Goal: Transaction & Acquisition: Purchase product/service

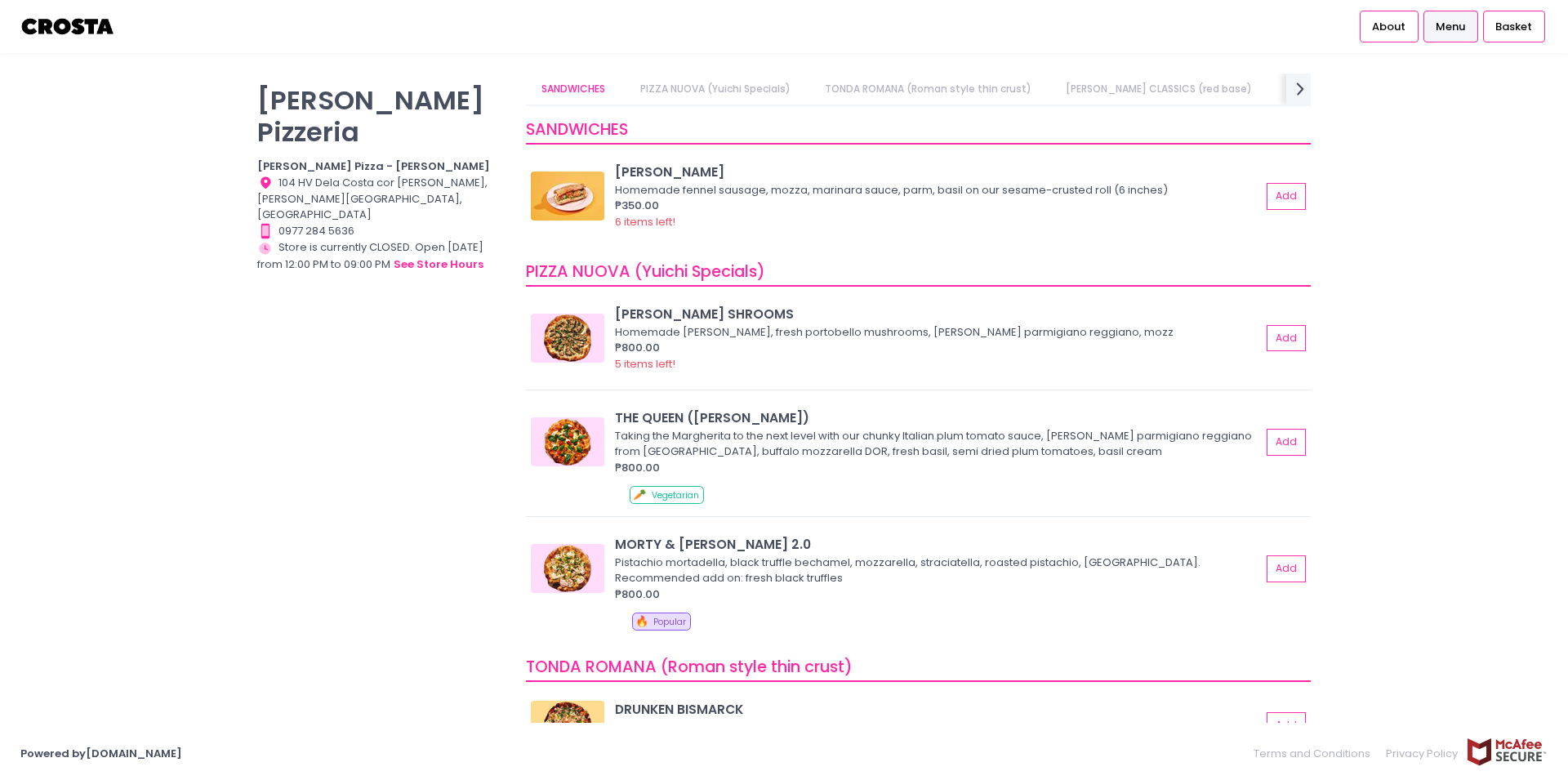
click at [79, 19] on img at bounding box center [68, 27] width 95 height 28
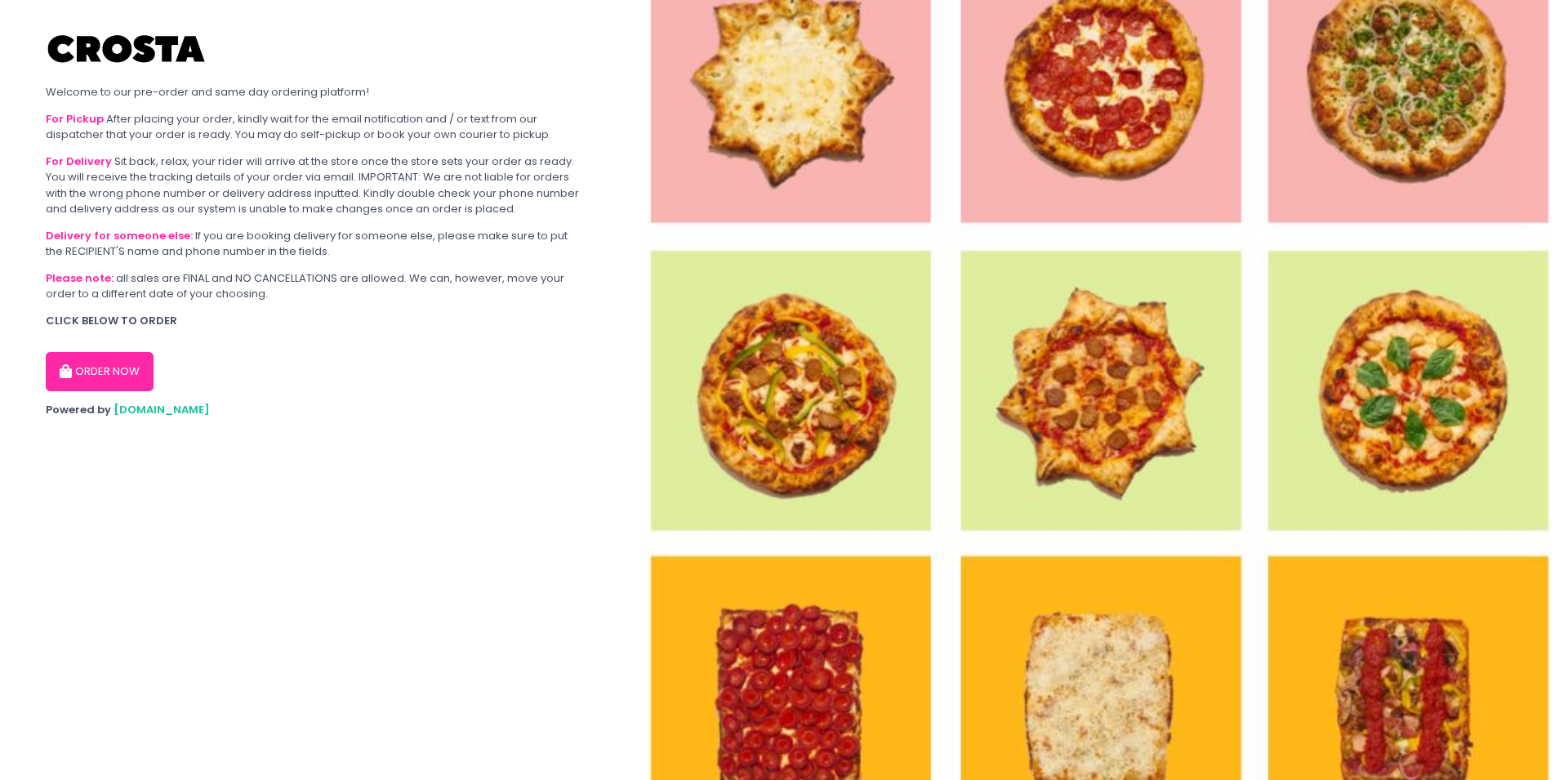
click at [121, 345] on div "ORDER NOW" at bounding box center [314, 364] width 536 height 52
click at [116, 364] on button "ORDER NOW" at bounding box center [100, 371] width 108 height 39
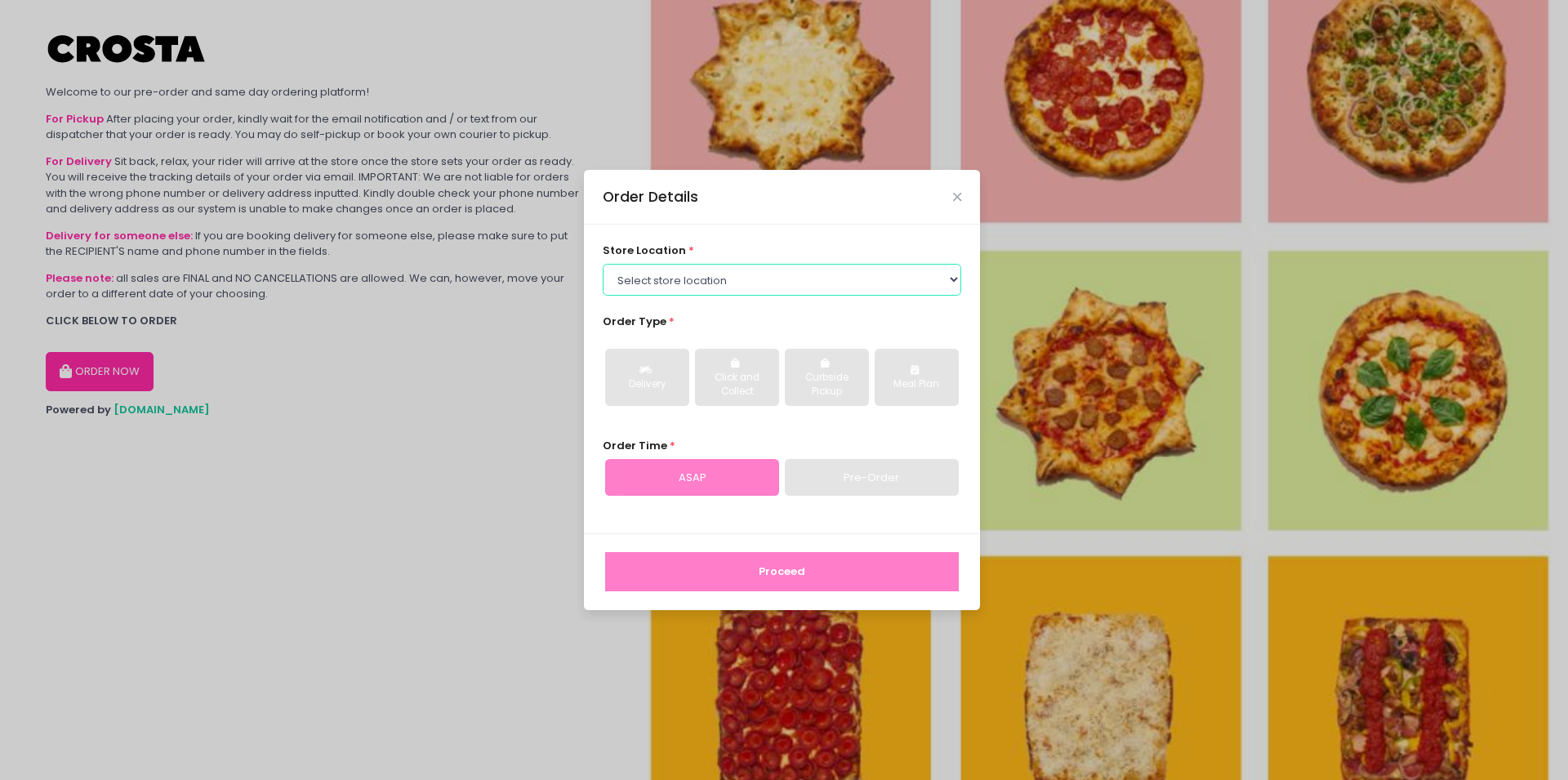
click at [603, 264] on select "Select store location [PERSON_NAME] Pizza - [PERSON_NAME] Pizza - [GEOGRAPHIC_D…" at bounding box center [782, 279] width 359 height 31
select select "5fabb2e53664a8677beaeb89"
click option "[PERSON_NAME] Pizza - [PERSON_NAME]" at bounding box center [0, 0] width 0 height 0
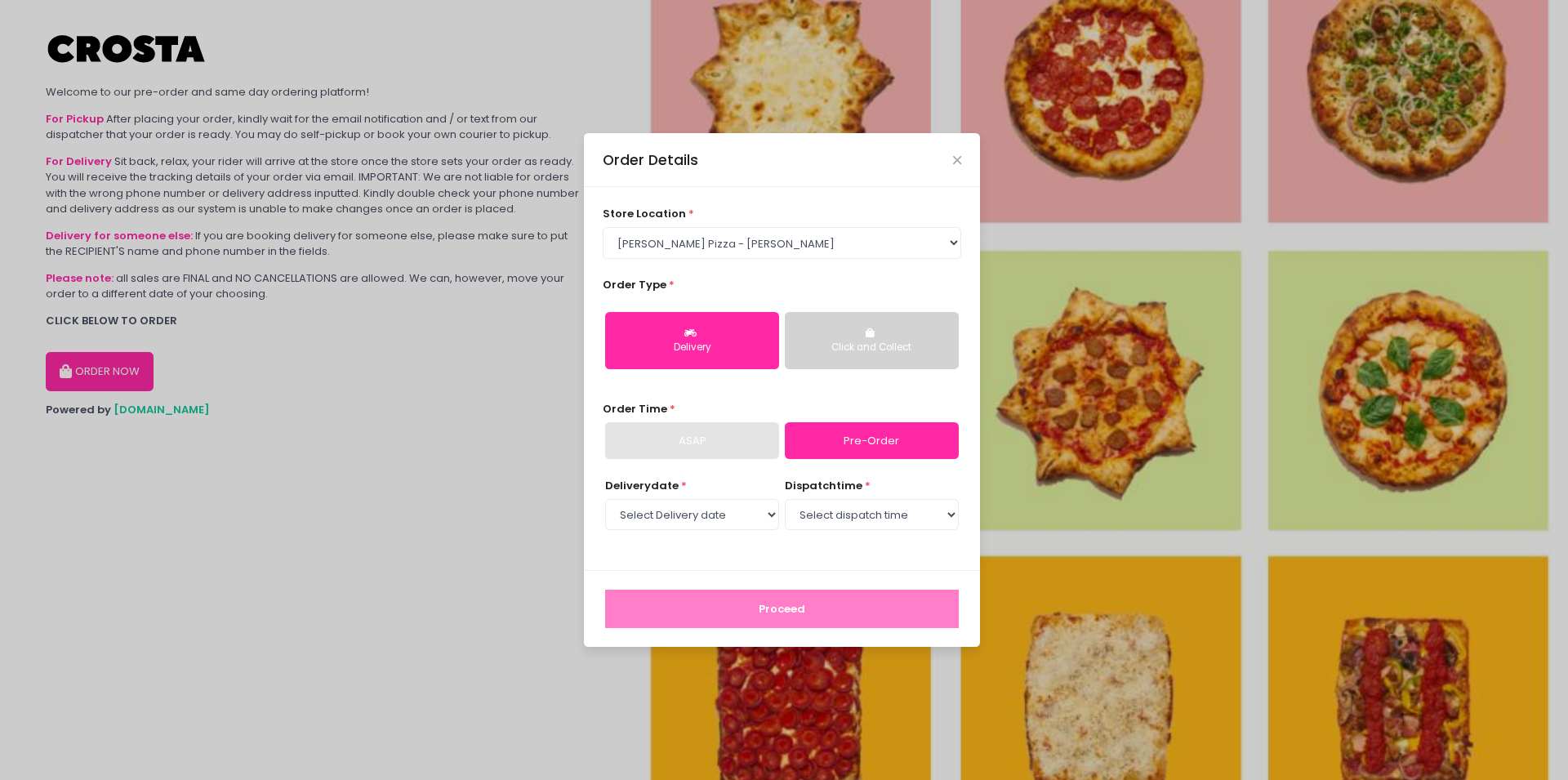
click at [706, 342] on div "Delivery" at bounding box center [691, 348] width 151 height 15
click at [605, 499] on select "Select Delivery date [DATE] [DATE] [DATE]" at bounding box center [692, 514] width 174 height 31
select select "[DATE]"
click option "[DATE]" at bounding box center [0, 0] width 0 height 0
click at [785, 499] on select "Select dispatch time 12:00 PM - 12:30 PM 12:30 PM - 01:00 PM 01:00 PM - 01:30 P…" at bounding box center [872, 514] width 174 height 31
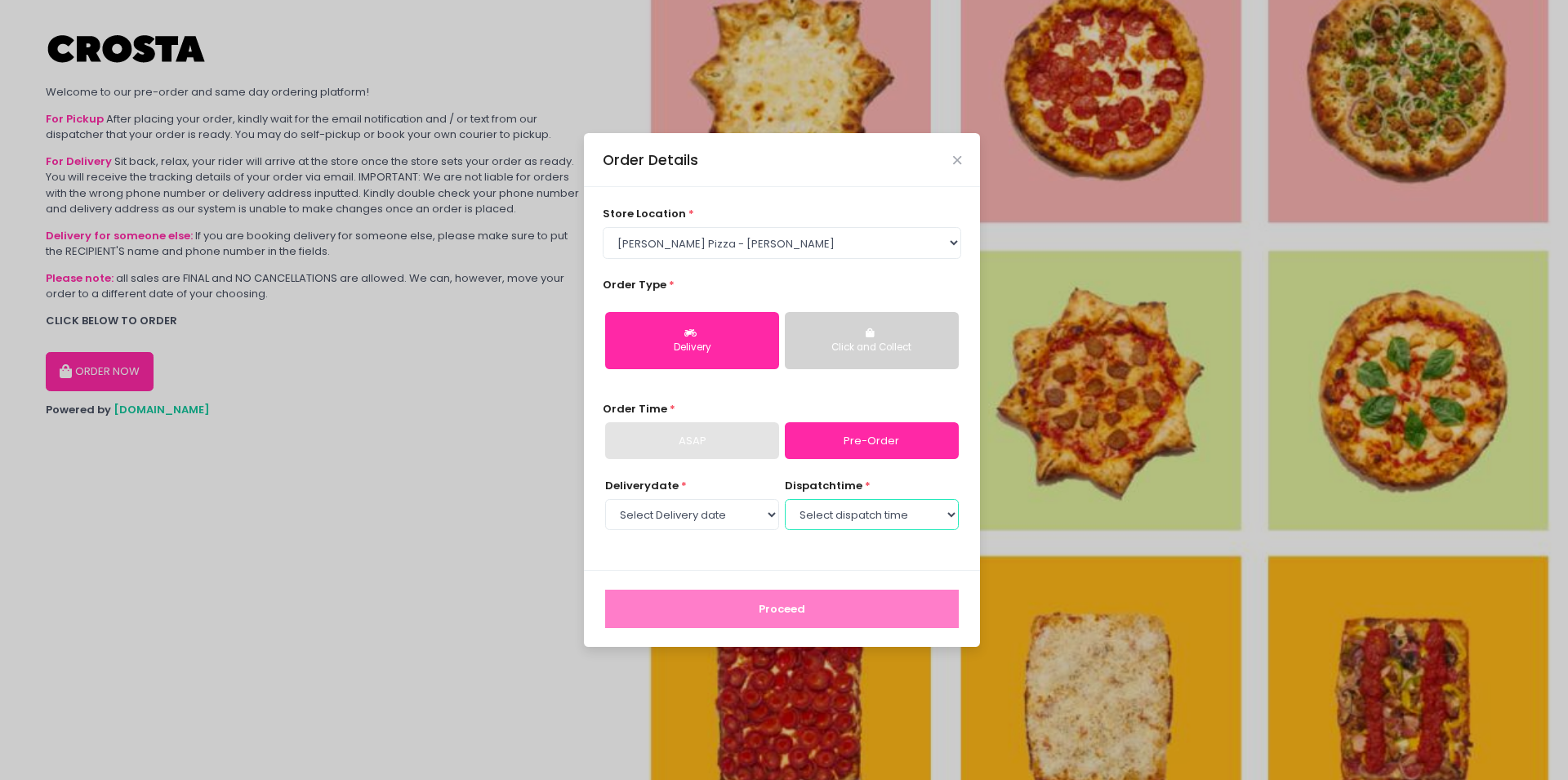
select select "12:30"
click option "12:30 PM - 01:00 PM" at bounding box center [0, 0] width 0 height 0
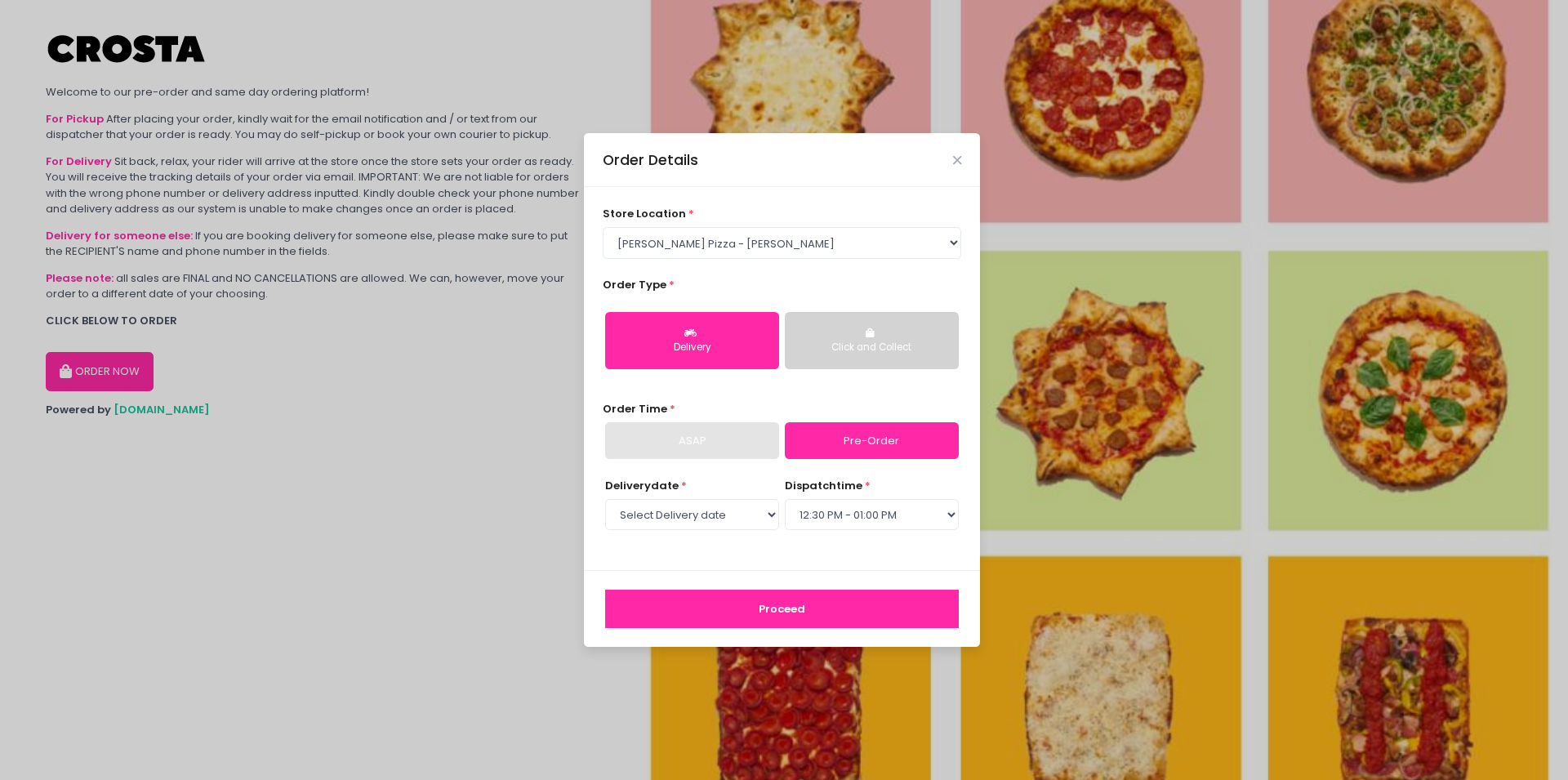
click at [775, 604] on button "Proceed" at bounding box center [782, 609] width 354 height 39
